Goal: Obtain resource: Obtain resource

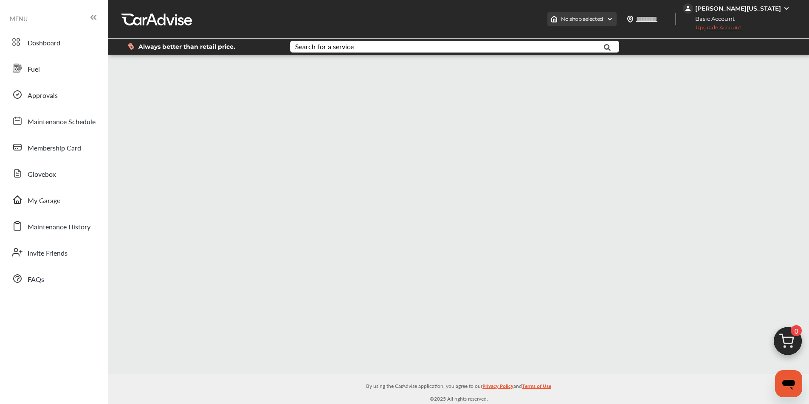
click at [613, 19] on img at bounding box center [609, 19] width 7 height 7
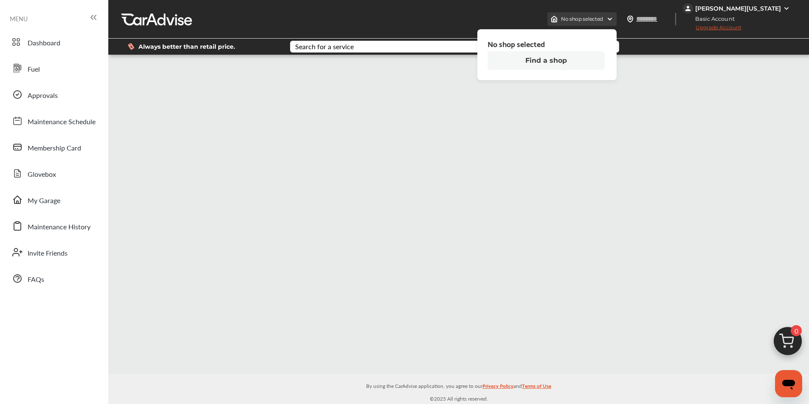
click at [613, 19] on img at bounding box center [609, 19] width 7 height 7
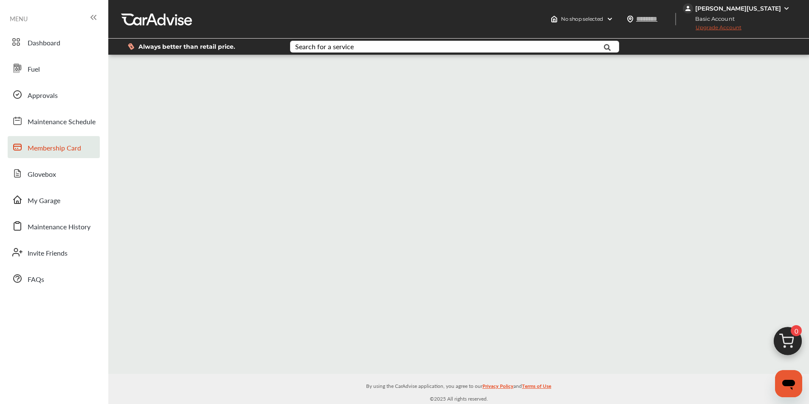
click at [60, 146] on span "Membership Card" at bounding box center [54, 148] width 53 height 11
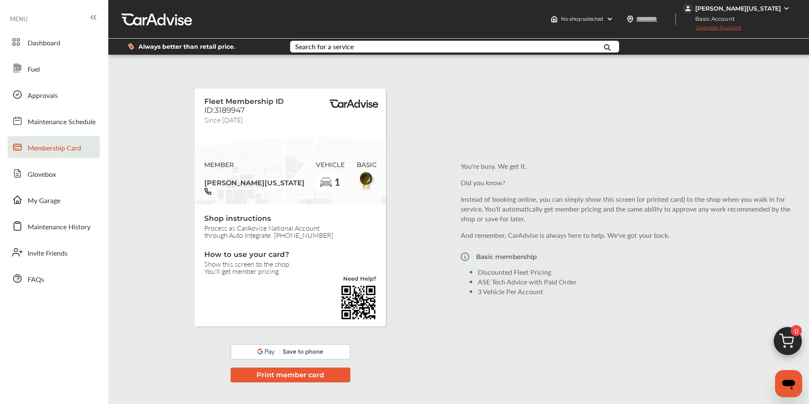
click at [293, 352] on img at bounding box center [290, 352] width 120 height 15
click at [261, 352] on img at bounding box center [290, 352] width 120 height 15
click at [301, 351] on img at bounding box center [290, 352] width 120 height 15
click at [254, 353] on img at bounding box center [290, 352] width 120 height 15
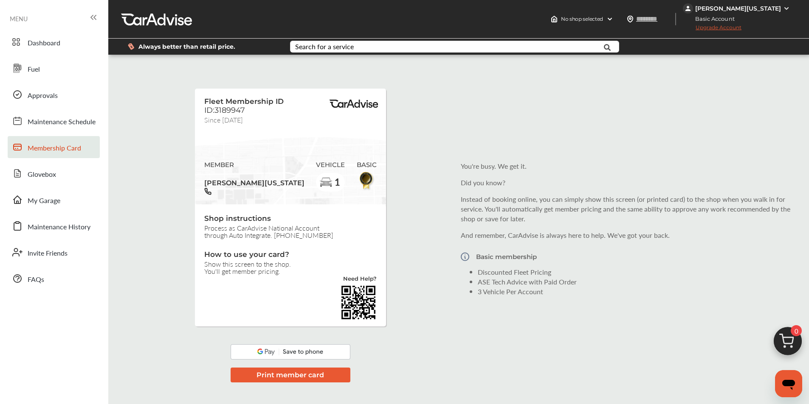
click at [254, 353] on img at bounding box center [290, 352] width 120 height 15
click at [264, 376] on button "Print member card" at bounding box center [290, 375] width 120 height 15
click at [33, 71] on span "Fuel" at bounding box center [34, 69] width 12 height 11
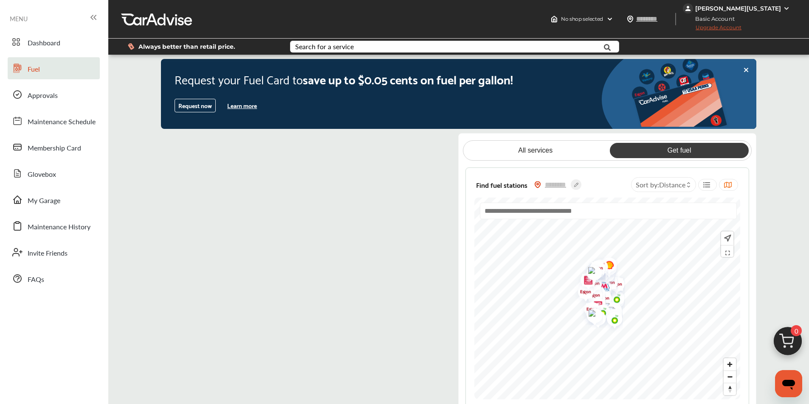
click at [193, 108] on button "Request now" at bounding box center [194, 106] width 41 height 14
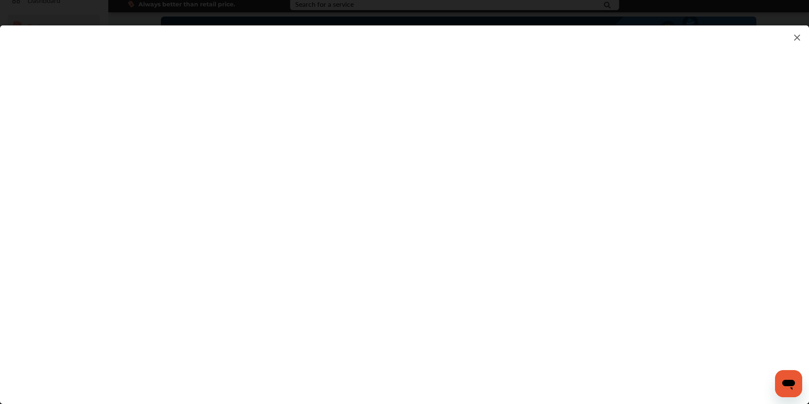
scroll to position [85, 0]
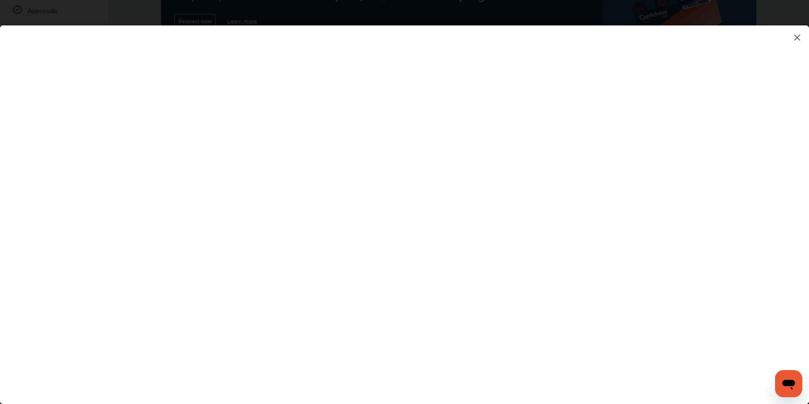
click at [515, 248] on flutter-view at bounding box center [404, 206] width 809 height 362
click at [515, 251] on flutter-view at bounding box center [404, 206] width 809 height 362
click at [516, 257] on flutter-view at bounding box center [404, 206] width 809 height 362
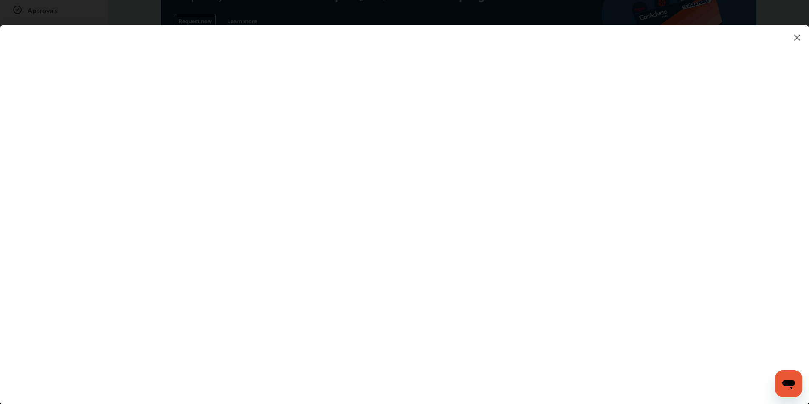
click at [491, 257] on flutter-view at bounding box center [404, 206] width 809 height 362
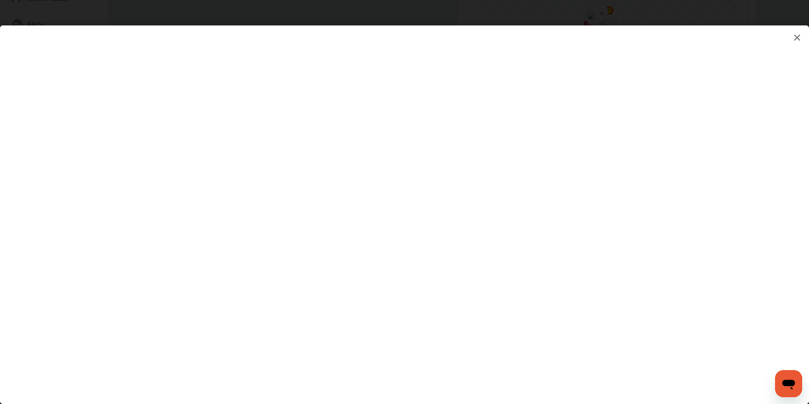
click at [494, 260] on flutter-view at bounding box center [404, 206] width 809 height 362
click at [488, 257] on flutter-view at bounding box center [404, 206] width 809 height 362
click at [502, 215] on flutter-view at bounding box center [404, 206] width 809 height 362
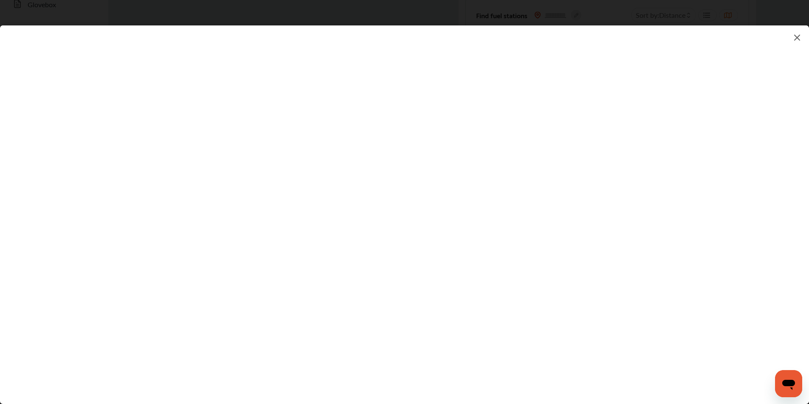
scroll to position [0, 0]
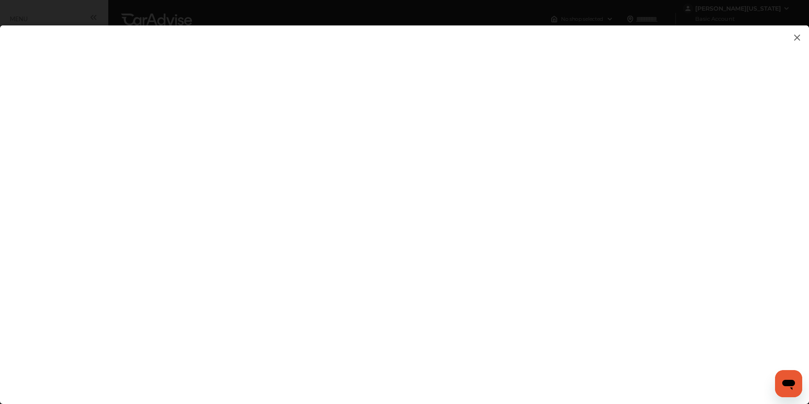
click at [673, 71] on flutter-view at bounding box center [404, 206] width 809 height 362
click at [536, 329] on flutter-view at bounding box center [404, 206] width 809 height 362
click at [401, 251] on flutter-view at bounding box center [404, 206] width 809 height 362
click at [404, 247] on flutter-view at bounding box center [404, 206] width 809 height 362
